Goal: Navigation & Orientation: Find specific page/section

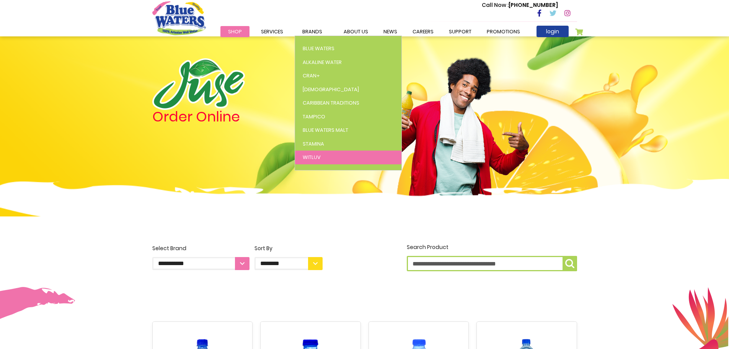
click at [303, 156] on span "WitLuv" at bounding box center [312, 156] width 18 height 7
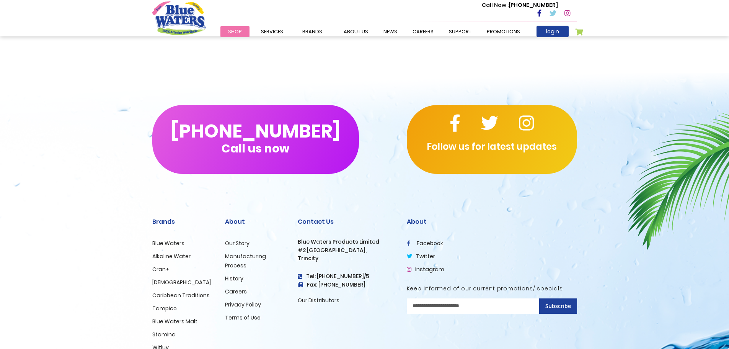
scroll to position [914, 0]
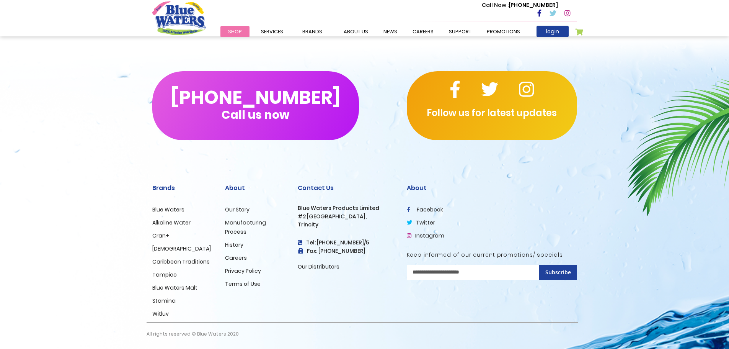
click at [326, 266] on link "Our Distributors" at bounding box center [319, 267] width 42 height 8
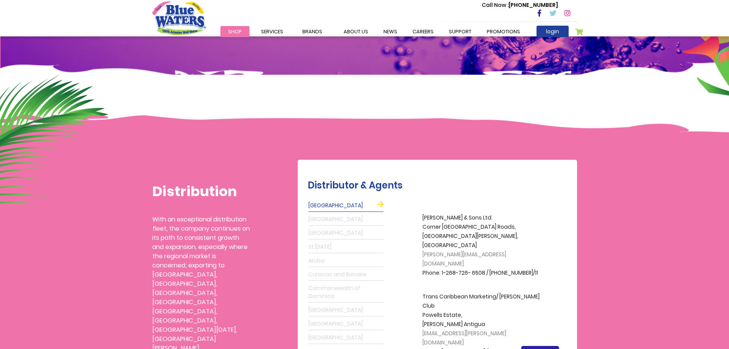
scroll to position [153, 0]
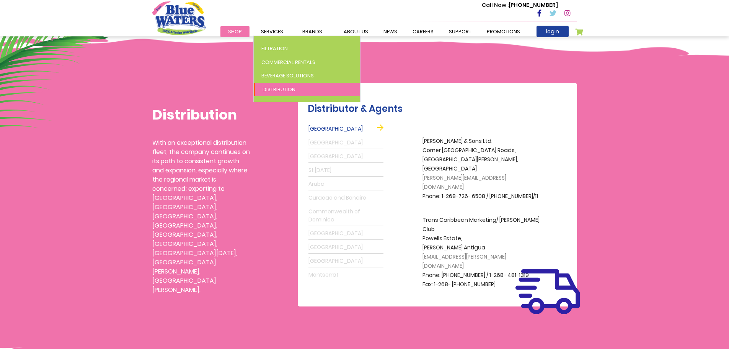
click at [266, 90] on span "Distribution" at bounding box center [279, 89] width 33 height 7
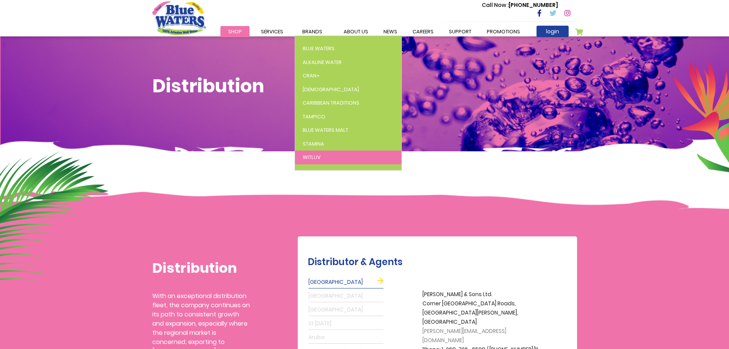
click at [326, 151] on link "WitLuv" at bounding box center [348, 157] width 106 height 14
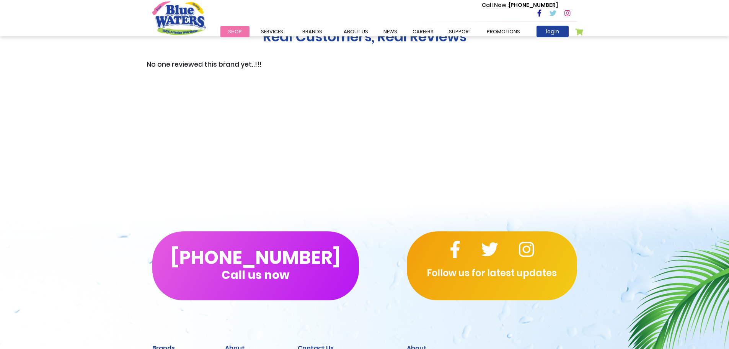
scroll to position [842, 0]
